Goal: Information Seeking & Learning: Understand process/instructions

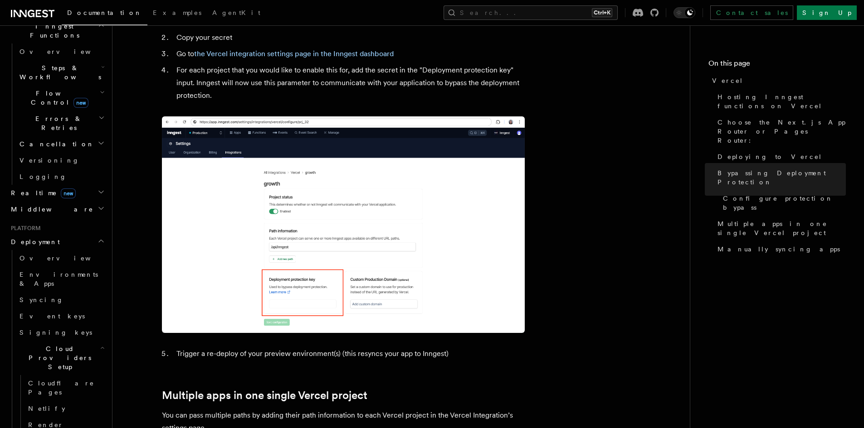
scroll to position [907, 0]
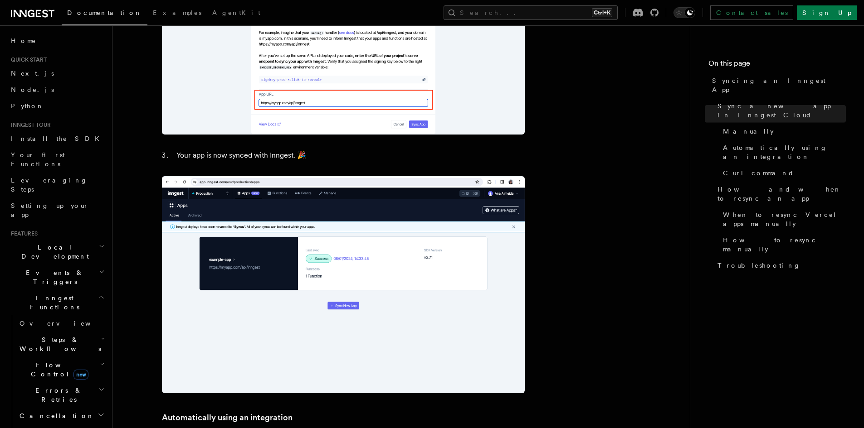
scroll to position [907, 0]
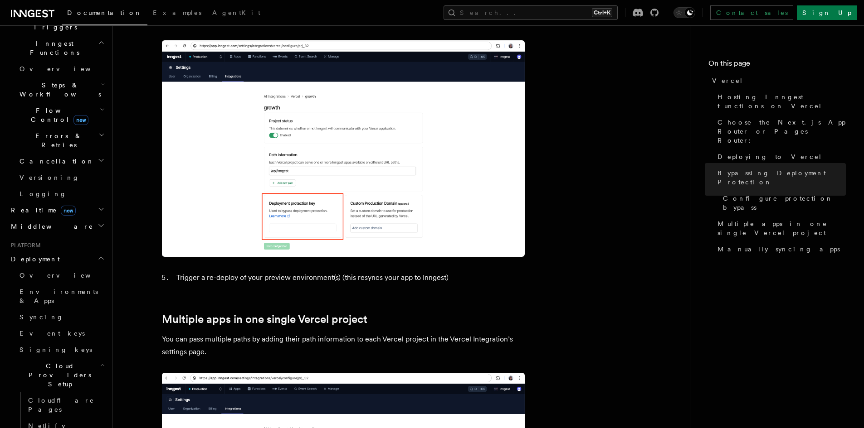
scroll to position [970, 0]
